Goal: Information Seeking & Learning: Learn about a topic

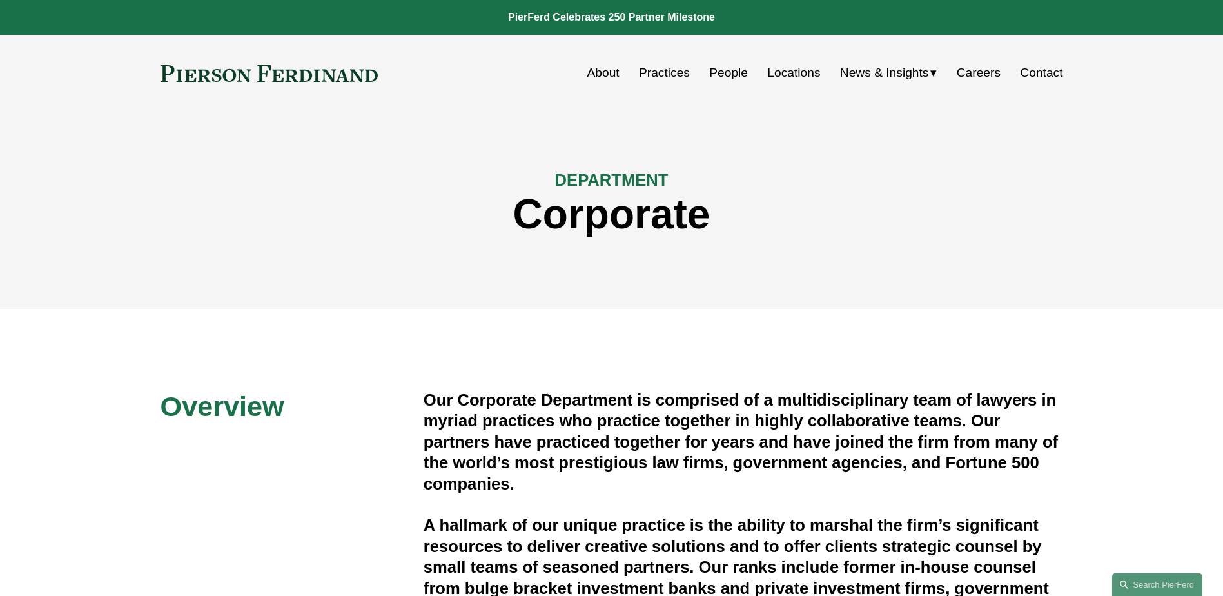
click at [671, 73] on link "Practices" at bounding box center [664, 73] width 51 height 24
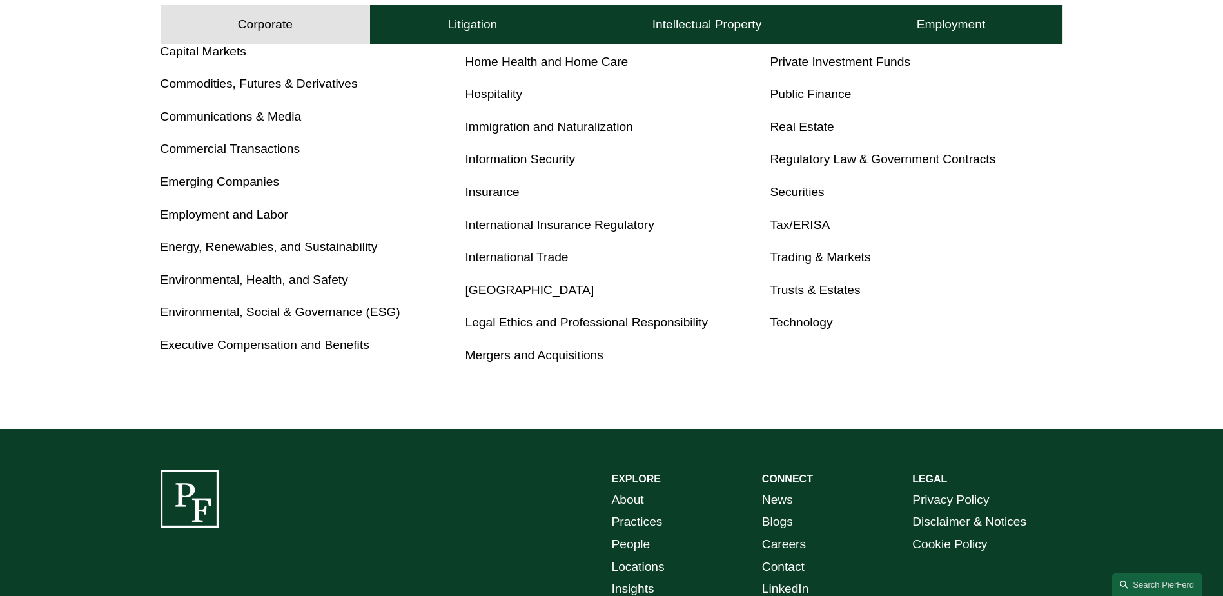
scroll to position [745, 0]
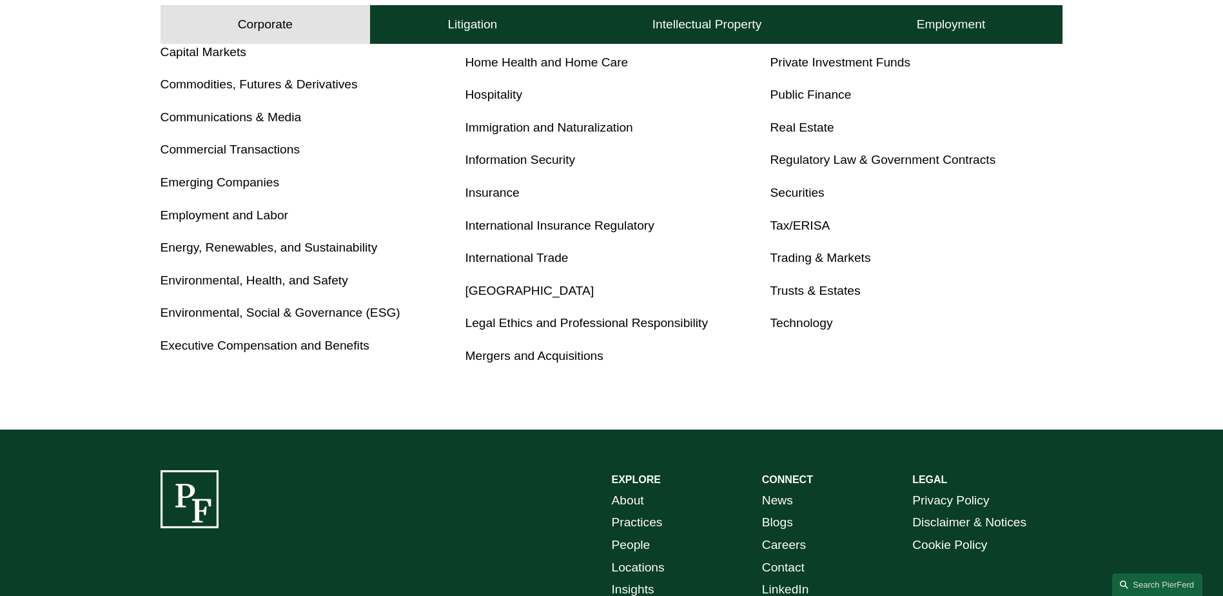
click at [477, 356] on link "Mergers and Acquisitions" at bounding box center [534, 356] width 138 height 14
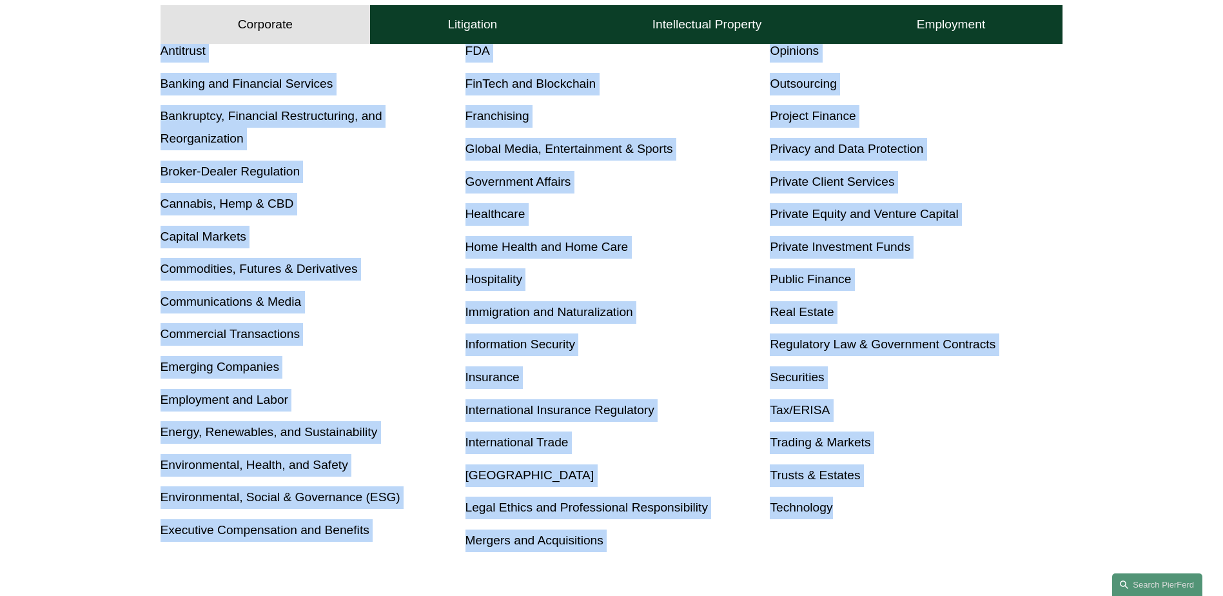
scroll to position [613, 0]
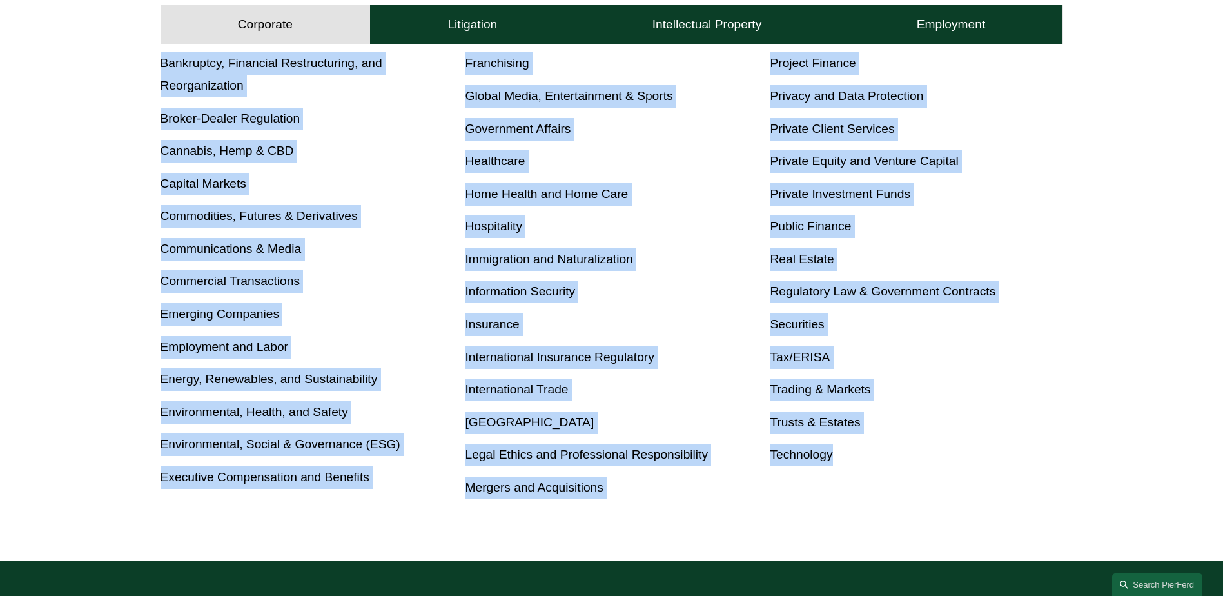
drag, startPoint x: 130, startPoint y: 148, endPoint x: 955, endPoint y: 489, distance: 892.6
click at [955, 489] on div "Corporate Overview Antitrust Banking and Financial Services Bankruptcy, Financi…" at bounding box center [611, 220] width 1223 height 582
copy div "Corporate Overview Antitrust Banking and Financial Services Bankruptcy, Financi…"
